Goal: Task Accomplishment & Management: Manage account settings

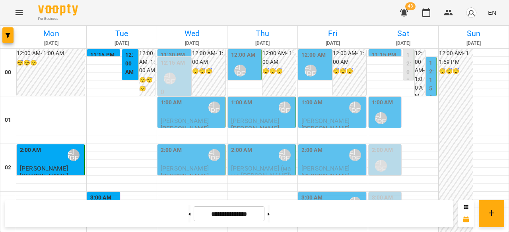
scroll to position [874, 0]
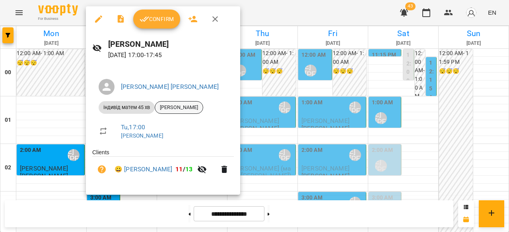
click at [180, 108] on span "[PERSON_NAME]" at bounding box center [179, 107] width 48 height 7
